Goal: Check status: Check status

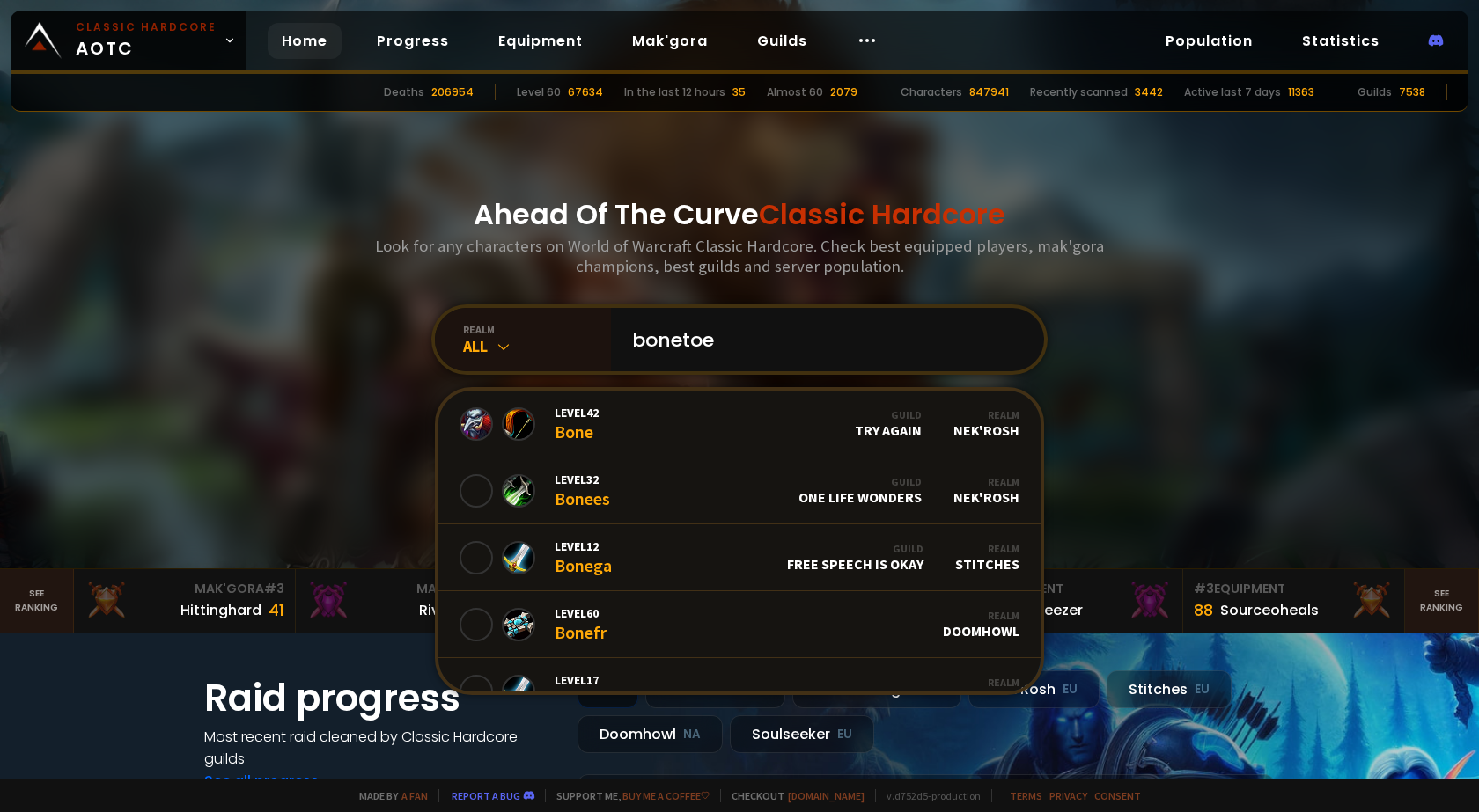
type input "bonetoes"
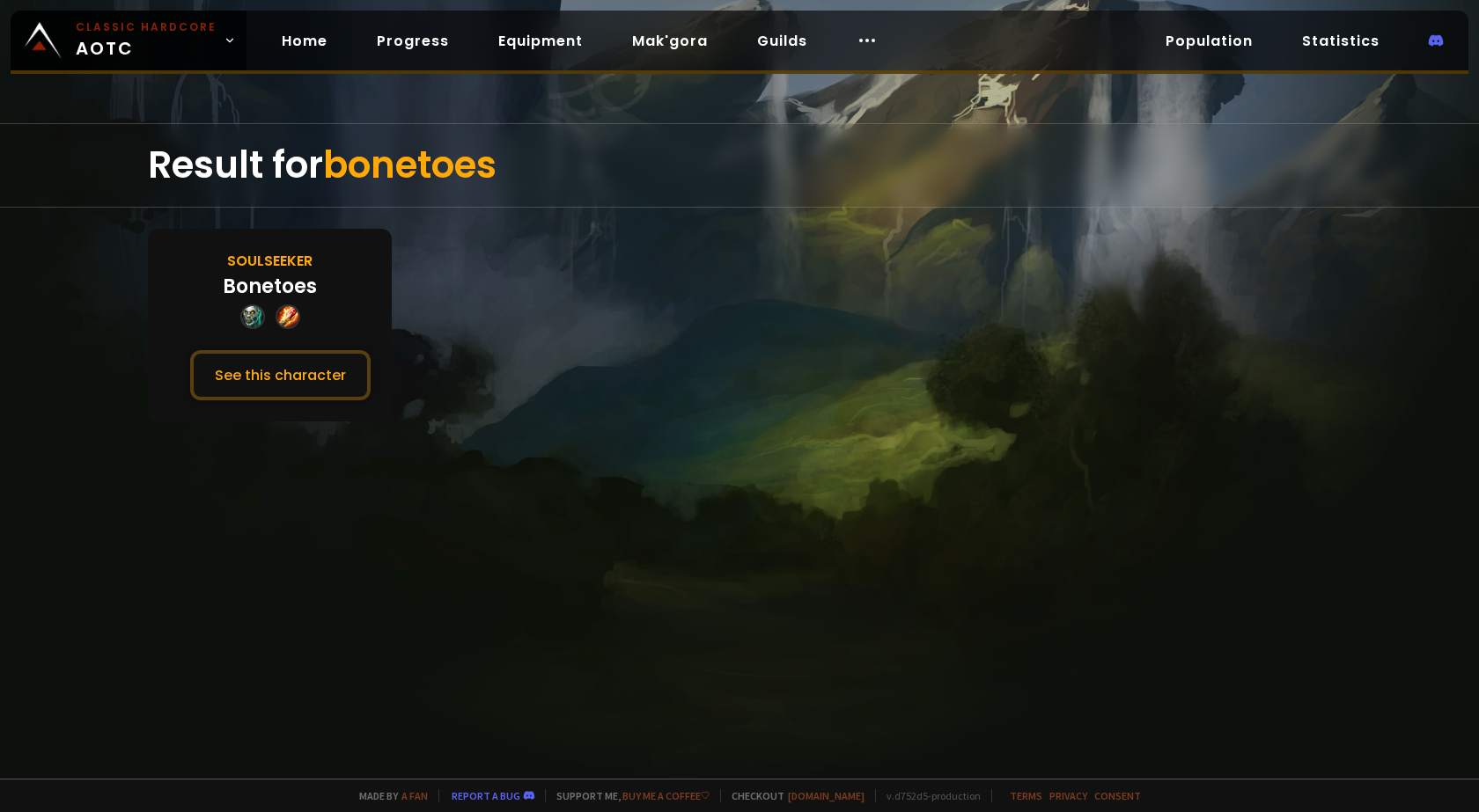
click at [267, 259] on div "Soulseeker" at bounding box center [270, 260] width 85 height 22
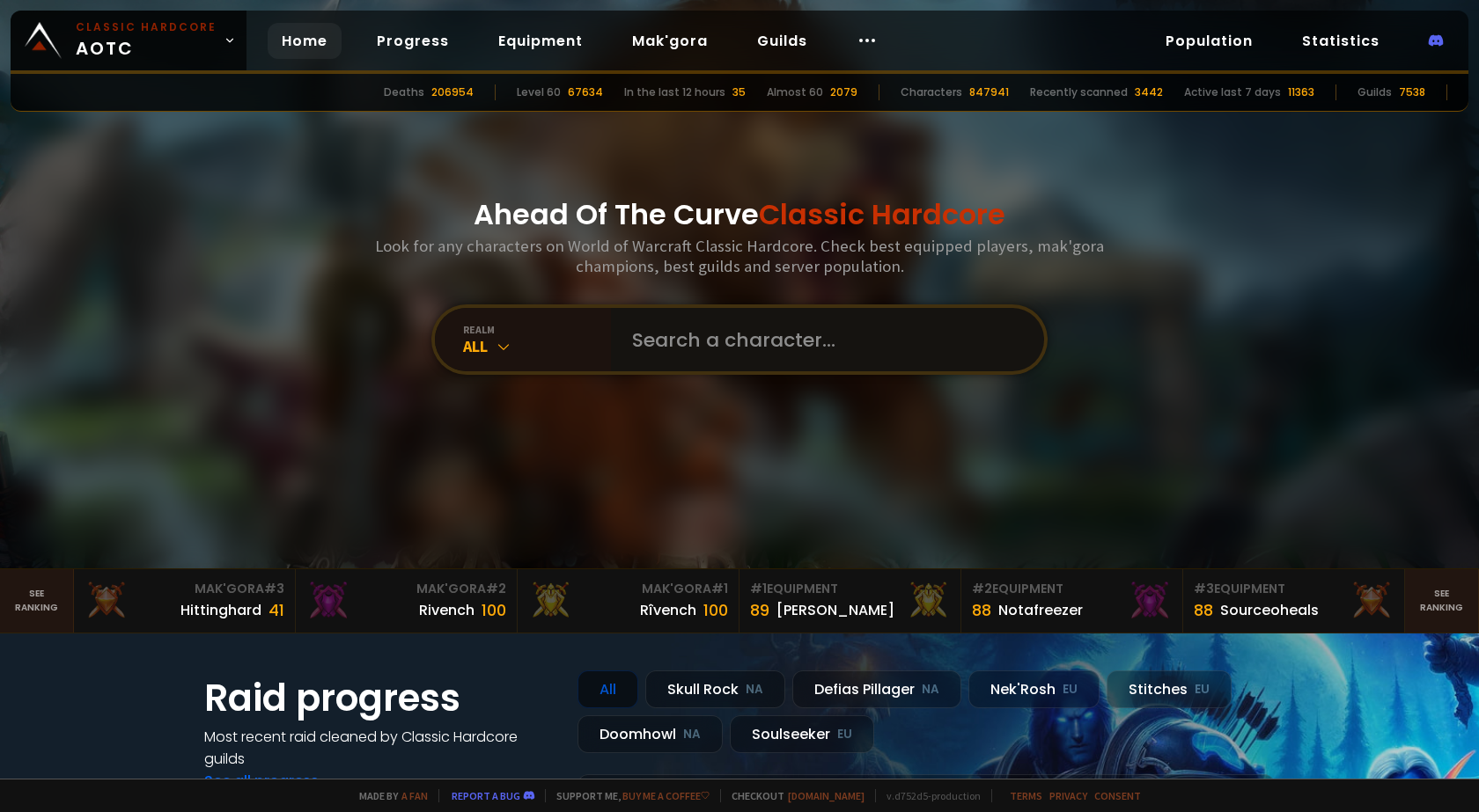
click at [767, 333] on input "text" at bounding box center [822, 339] width 401 height 63
type input "bonetotes"
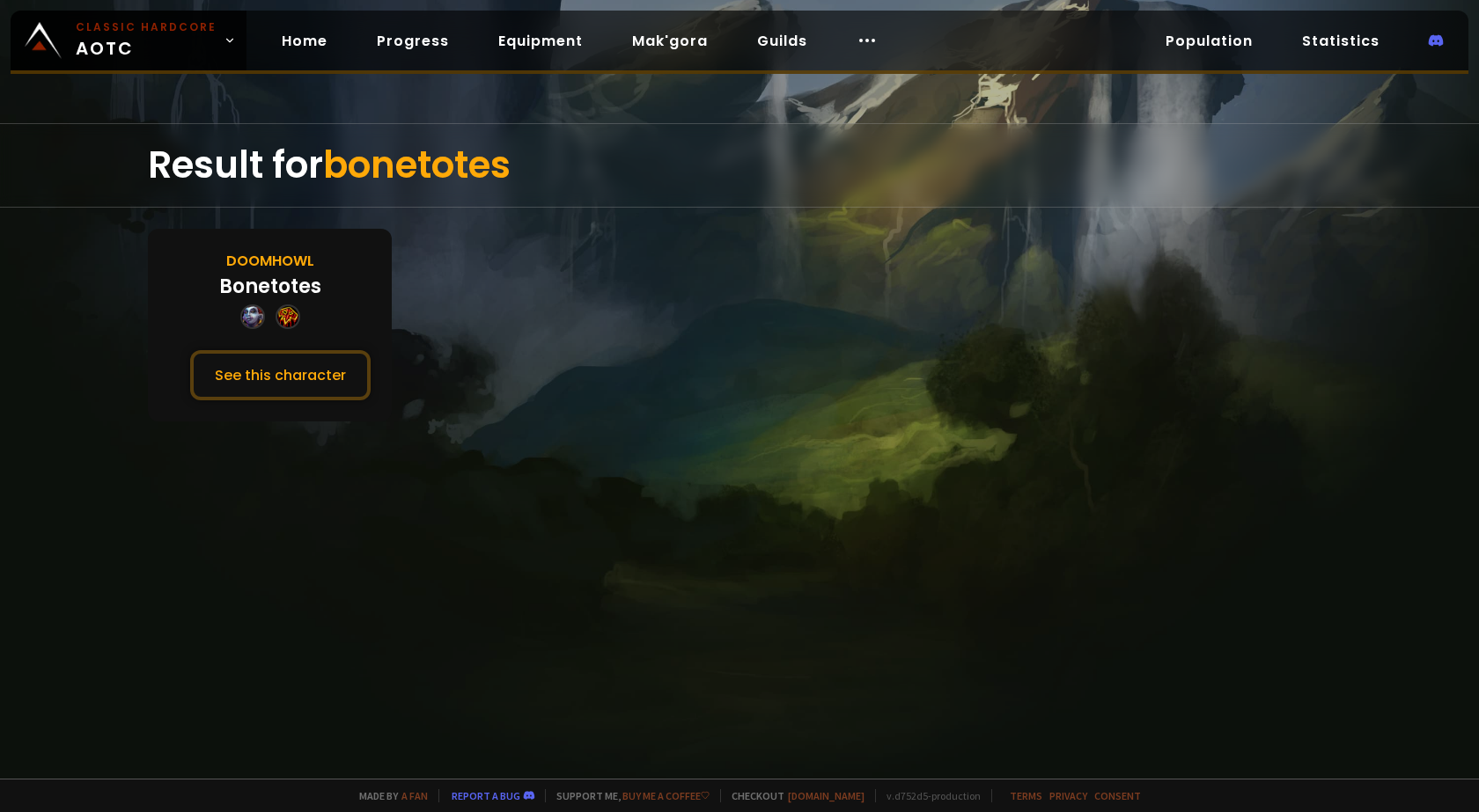
click at [207, 286] on div "Doomhowl Bonetotes See this character" at bounding box center [270, 325] width 244 height 193
click at [243, 286] on div "Bonetotes" at bounding box center [270, 286] width 102 height 29
click at [277, 356] on button "See this character" at bounding box center [280, 374] width 181 height 50
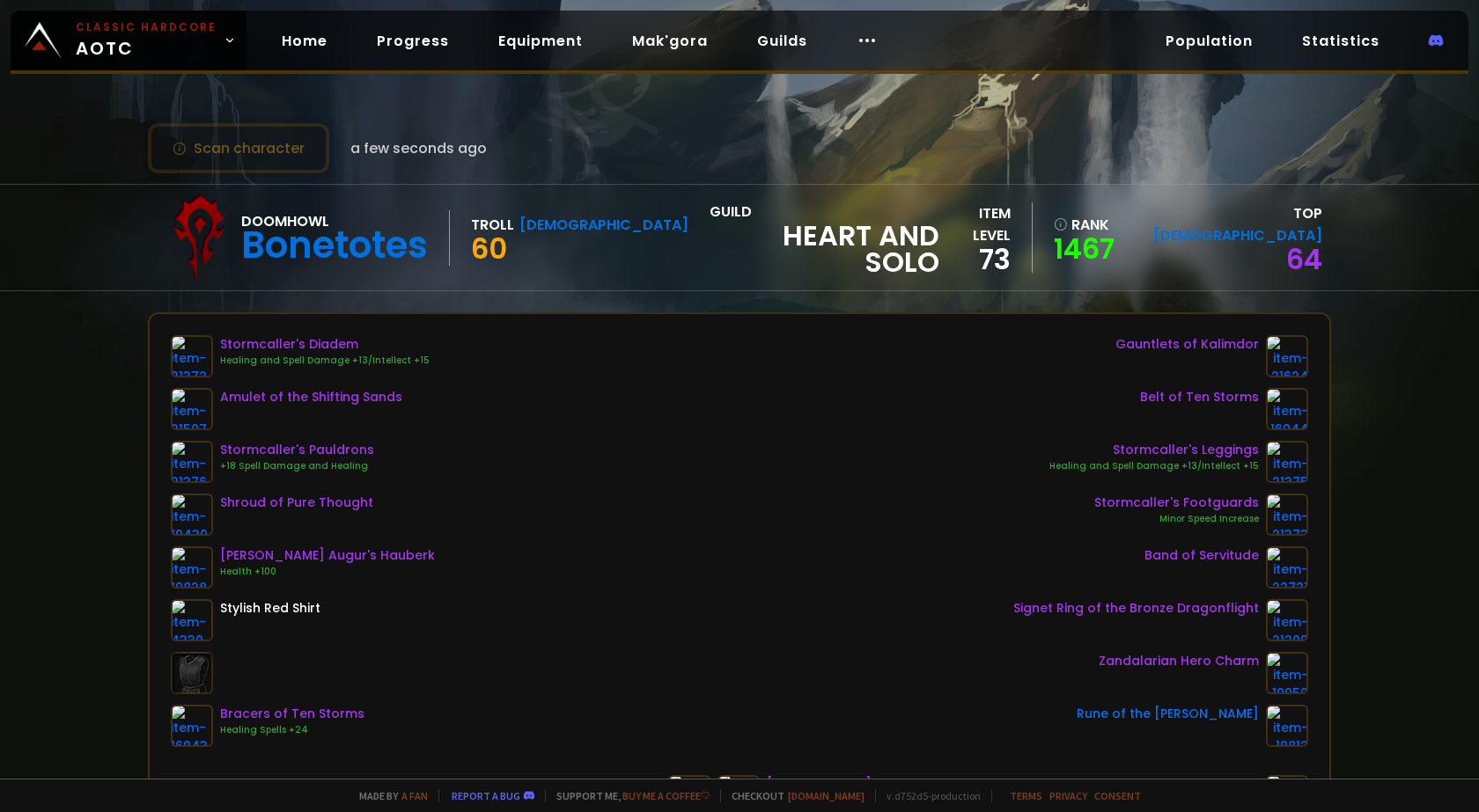
click at [393, 1] on div "Scan character a few seconds ago Doomhowl Bonetotes Troll Shaman 60 guild Heart…" at bounding box center [740, 389] width 1479 height 779
